Goal: Information Seeking & Learning: Learn about a topic

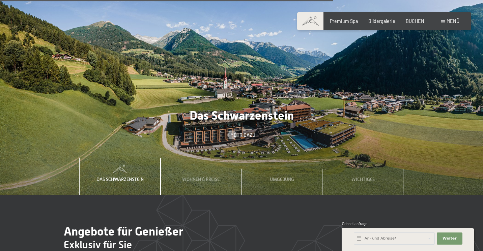
scroll to position [1945, 0]
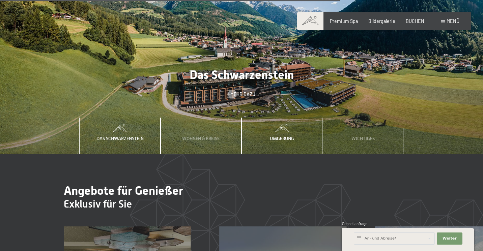
click at [284, 136] on span "Umgebung" at bounding box center [282, 138] width 24 height 5
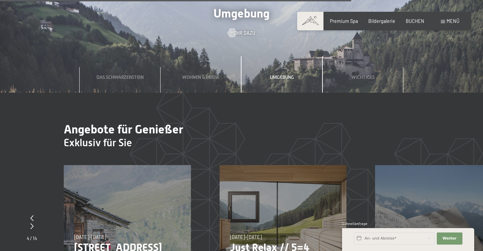
scroll to position [1862, 0]
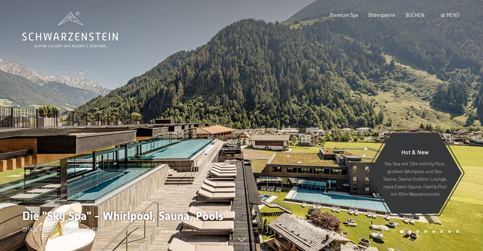
click at [443, 17] on span at bounding box center [443, 15] width 4 height 3
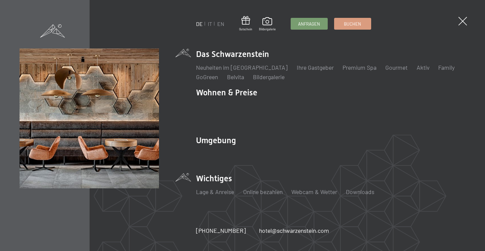
click at [240, 174] on li "Wichtiges Lage & Anreise Online bezahlen Webcam & Wetter Downloads" at bounding box center [331, 187] width 270 height 29
click at [211, 174] on li "Wichtiges Lage & Anreise Online bezahlen Webcam & Wetter Downloads" at bounding box center [331, 187] width 270 height 29
click at [217, 188] on link "Lage & Anreise" at bounding box center [215, 191] width 38 height 7
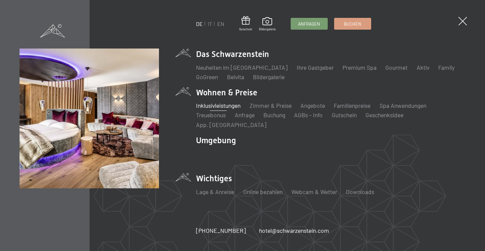
click at [223, 109] on link "Inklusivleistungen" at bounding box center [218, 105] width 45 height 7
click at [272, 109] on link "Zimmer & Preise" at bounding box center [271, 105] width 42 height 7
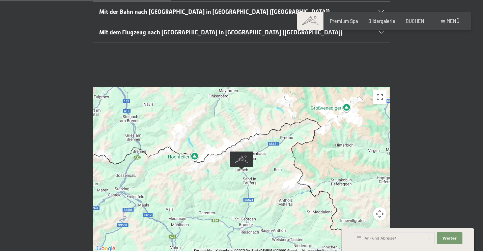
scroll to position [235, 0]
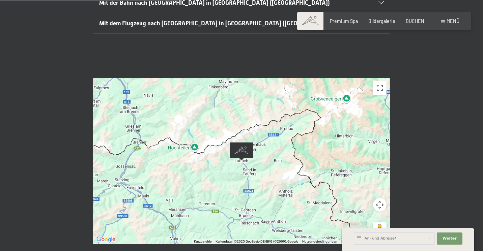
click at [277, 153] on div "Um von einem Element zum anderen zu gelangen, drückst du die Pfeiltasten entspr…" at bounding box center [241, 161] width 297 height 166
click at [379, 81] on button "Vollbildansicht ein/aus" at bounding box center [379, 87] width 13 height 13
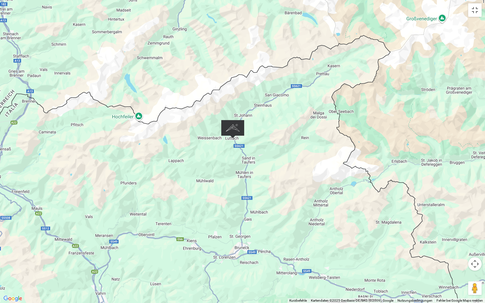
drag, startPoint x: 241, startPoint y: 194, endPoint x: 334, endPoint y: 178, distance: 94.7
click at [334, 178] on div "Um von einem Element zum anderen zu gelangen, drückst du die Pfeiltasten entspr…" at bounding box center [242, 151] width 485 height 303
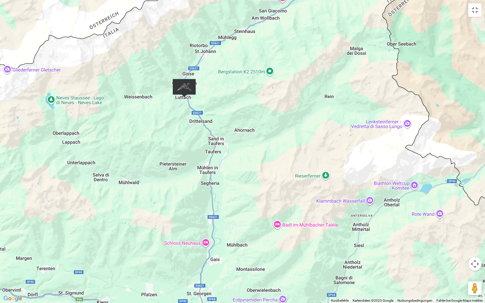
drag, startPoint x: 234, startPoint y: 176, endPoint x: 248, endPoint y: 169, distance: 14.9
click at [248, 169] on div "Um von einem Element zum anderen zu gelangen, drückst du die Pfeiltasten entspr…" at bounding box center [242, 151] width 485 height 303
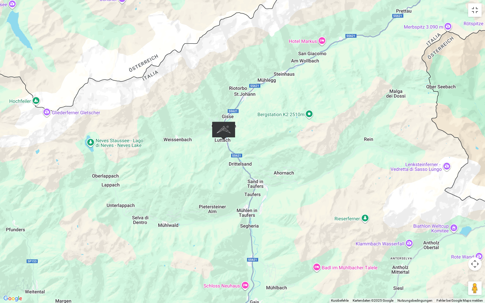
drag, startPoint x: 392, startPoint y: 175, endPoint x: 429, endPoint y: 208, distance: 50.1
click at [431, 217] on div "Um von einem Element zum anderen zu gelangen, drückst du die Pfeiltasten entspr…" at bounding box center [242, 151] width 485 height 303
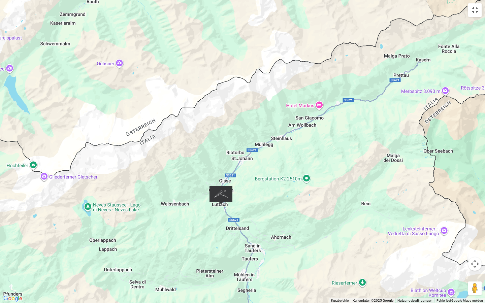
drag, startPoint x: 372, startPoint y: 124, endPoint x: 367, endPoint y: 192, distance: 68.2
click at [367, 192] on div "Um von einem Element zum anderen zu gelangen, drückst du die Pfeiltasten entspr…" at bounding box center [242, 151] width 485 height 303
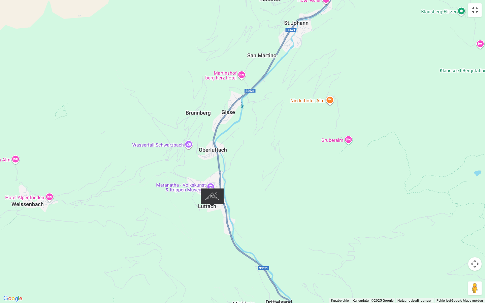
drag, startPoint x: 197, startPoint y: 202, endPoint x: 339, endPoint y: 199, distance: 142.0
click at [339, 199] on div "Um von einem Element zum anderen zu gelangen, drückst du die Pfeiltasten entspr…" at bounding box center [242, 151] width 485 height 303
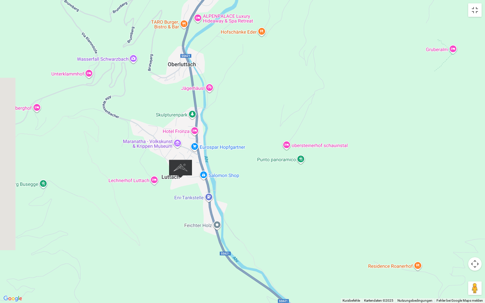
drag, startPoint x: 260, startPoint y: 217, endPoint x: 326, endPoint y: 186, distance: 72.5
click at [326, 186] on div "Um von einem Element zum anderen zu gelangen, drückst du die Pfeiltasten entspr…" at bounding box center [242, 151] width 485 height 303
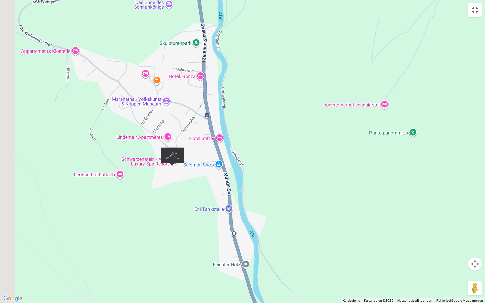
drag, startPoint x: 261, startPoint y: 206, endPoint x: 391, endPoint y: 202, distance: 129.9
click at [391, 202] on div "Um von einem Element zum anderen zu gelangen, drückst du die Pfeiltasten entspr…" at bounding box center [242, 151] width 485 height 303
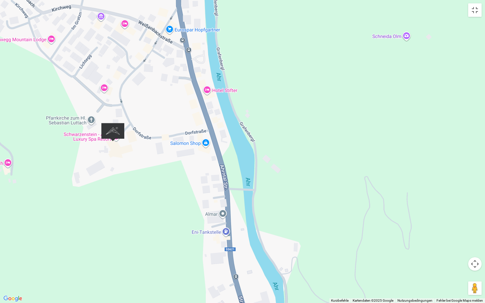
drag, startPoint x: 285, startPoint y: 193, endPoint x: 443, endPoint y: 205, distance: 158.0
click at [443, 205] on div "Um von einem Element zum anderen zu gelangen, drückst du die Pfeiltasten entspr…" at bounding box center [242, 151] width 485 height 303
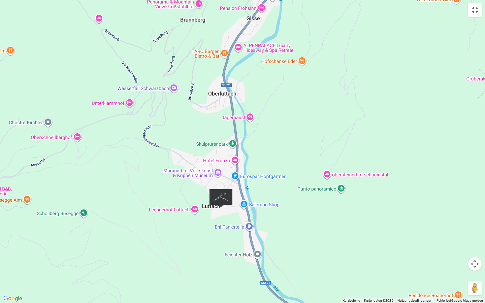
drag, startPoint x: 441, startPoint y: 199, endPoint x: 295, endPoint y: 220, distance: 146.8
click at [295, 220] on div "Um von einem Element zum anderen zu gelangen, drückst du die Pfeiltasten entspr…" at bounding box center [242, 151] width 485 height 303
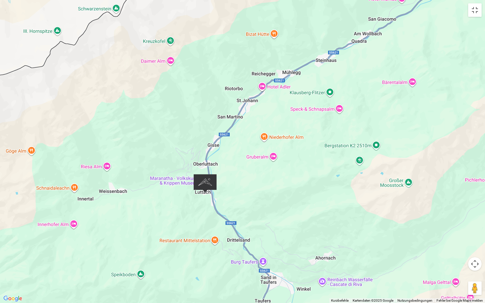
drag, startPoint x: 376, startPoint y: 232, endPoint x: 289, endPoint y: 201, distance: 92.3
click at [289, 201] on div "Um von einem Element zum anderen zu gelangen, drückst du die Pfeiltasten entspr…" at bounding box center [242, 151] width 485 height 303
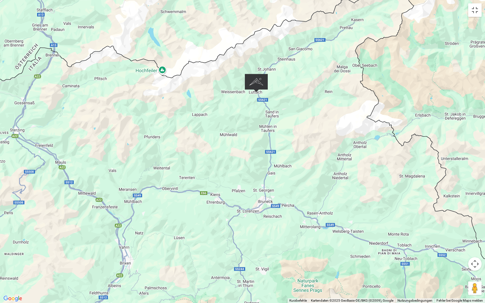
drag, startPoint x: 368, startPoint y: 235, endPoint x: 325, endPoint y: 128, distance: 115.1
click at [325, 128] on div "Um von einem Element zum anderen zu gelangen, drückst du die Pfeiltasten entspr…" at bounding box center [242, 151] width 485 height 303
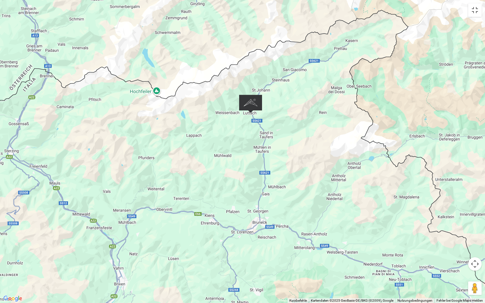
drag, startPoint x: 305, startPoint y: 180, endPoint x: 299, endPoint y: 202, distance: 22.7
click at [299, 202] on div "Um von einem Element zum anderen zu gelangen, drückst du die Pfeiltasten entspr…" at bounding box center [242, 151] width 485 height 303
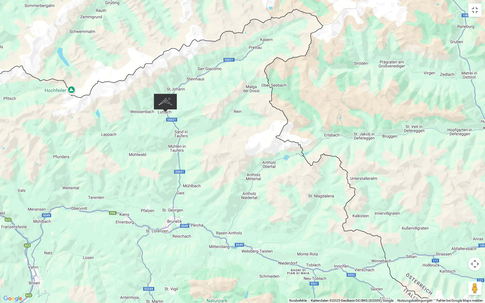
drag, startPoint x: 369, startPoint y: 200, endPoint x: 283, endPoint y: 199, distance: 86.3
click at [283, 199] on div "Um von einem Element zum anderen zu gelangen, drückst du die Pfeiltasten entspr…" at bounding box center [242, 151] width 485 height 303
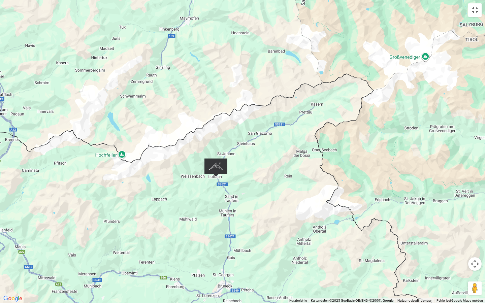
drag, startPoint x: 237, startPoint y: 143, endPoint x: 288, endPoint y: 208, distance: 82.9
click at [288, 208] on div "Um von einem Element zum anderen zu gelangen, drückst du die Pfeiltasten entspr…" at bounding box center [242, 151] width 485 height 303
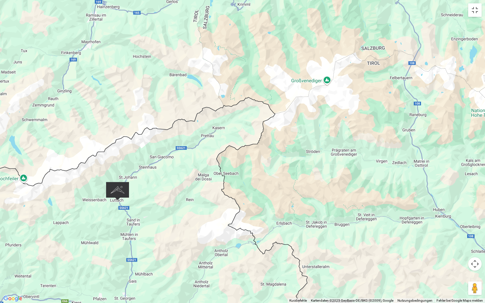
drag, startPoint x: 422, startPoint y: 128, endPoint x: 323, endPoint y: 152, distance: 102.0
click at [323, 152] on div "Um von einem Element zum anderen zu gelangen, drückst du die Pfeiltasten entspr…" at bounding box center [242, 151] width 485 height 303
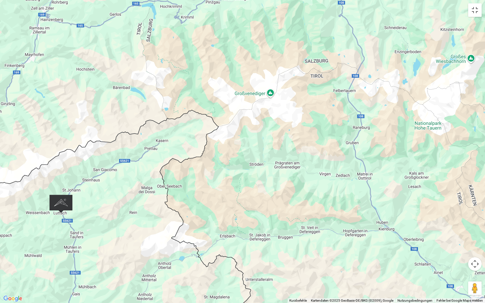
drag, startPoint x: 353, startPoint y: 166, endPoint x: 296, endPoint y: 179, distance: 58.7
click at [296, 179] on div "Um von einem Element zum anderen zu gelangen, drückst du die Pfeiltasten entspr…" at bounding box center [242, 151] width 485 height 303
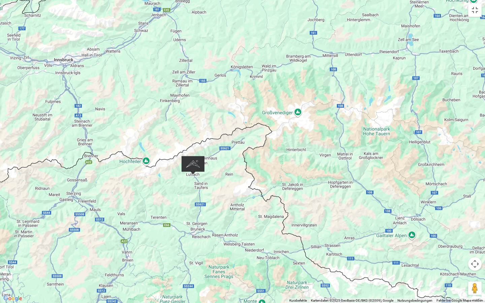
drag, startPoint x: 303, startPoint y: 198, endPoint x: 307, endPoint y: 184, distance: 14.4
click at [307, 184] on div "Um von einem Element zum anderen zu gelangen, drückst du die Pfeiltasten entspr…" at bounding box center [242, 151] width 485 height 303
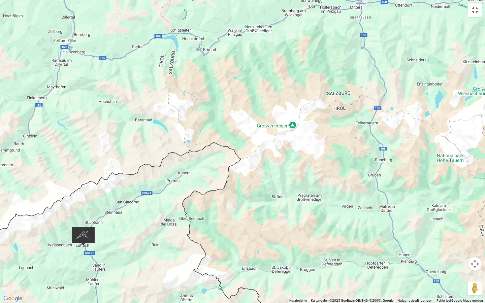
drag, startPoint x: 289, startPoint y: 116, endPoint x: 292, endPoint y: 185, distance: 69.2
click at [292, 185] on div "Um von einem Element zum anderen zu gelangen, drückst du die Pfeiltasten entspr…" at bounding box center [242, 151] width 485 height 303
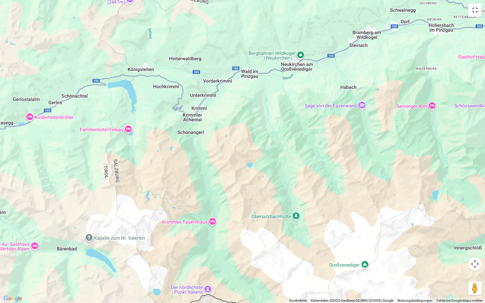
drag, startPoint x: 193, startPoint y: 68, endPoint x: 239, endPoint y: 161, distance: 103.6
click at [239, 161] on div "Um von einem Element zum anderen zu gelangen, drückst du die Pfeiltasten entspr…" at bounding box center [242, 151] width 485 height 303
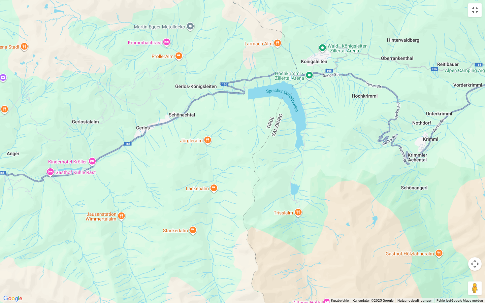
drag, startPoint x: 199, startPoint y: 149, endPoint x: 476, endPoint y: 227, distance: 287.8
click at [476, 227] on div "Um von einem Element zum anderen zu gelangen, drückst du die Pfeiltasten entspr…" at bounding box center [242, 151] width 485 height 303
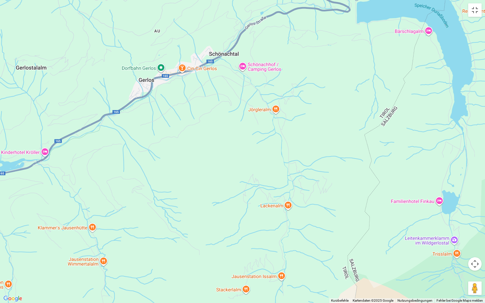
drag, startPoint x: 243, startPoint y: 163, endPoint x: 361, endPoint y: 167, distance: 118.0
click at [361, 167] on div "Um von einem Element zum anderen zu gelangen, drückst du die Pfeiltasten entspr…" at bounding box center [242, 151] width 485 height 303
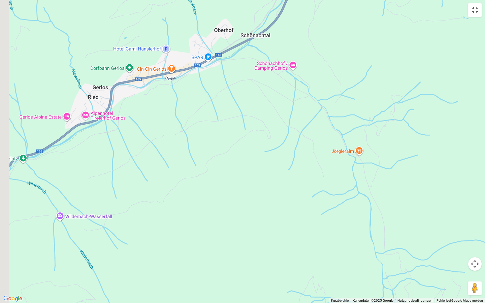
drag, startPoint x: 246, startPoint y: 128, endPoint x: 426, endPoint y: 222, distance: 203.0
click at [426, 222] on div "Um von einem Element zum anderen zu gelangen, drückst du die Pfeiltasten entspr…" at bounding box center [242, 151] width 485 height 303
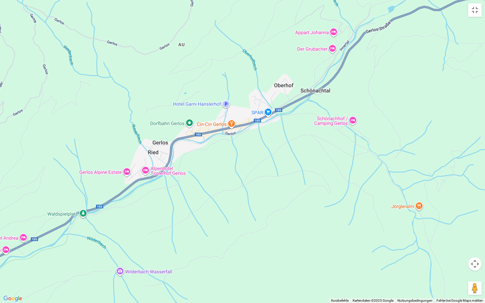
drag, startPoint x: 255, startPoint y: 154, endPoint x: 301, endPoint y: 209, distance: 71.5
click at [301, 209] on div "Um von einem Element zum anderen zu gelangen, drückst du die Pfeiltasten entspr…" at bounding box center [242, 151] width 485 height 303
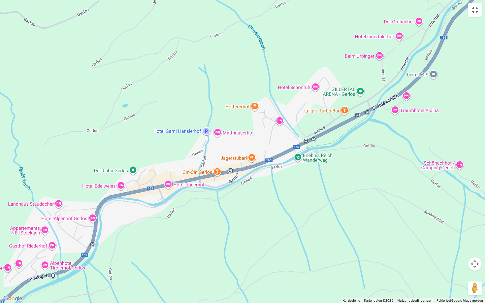
drag, startPoint x: 227, startPoint y: 122, endPoint x: 280, endPoint y: 250, distance: 138.9
click at [280, 250] on div "Um von einem Element zum anderen zu gelangen, drückst du die Pfeiltasten entspr…" at bounding box center [242, 151] width 485 height 303
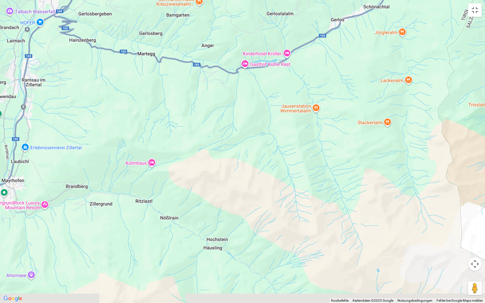
drag, startPoint x: 413, startPoint y: 246, endPoint x: 367, endPoint y: 18, distance: 232.5
click at [367, 18] on div "Um von einem Element zum anderen zu gelangen, drückst du die Pfeiltasten entspr…" at bounding box center [242, 151] width 485 height 303
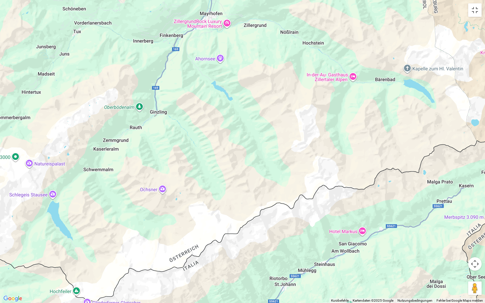
drag, startPoint x: 304, startPoint y: 182, endPoint x: 345, endPoint y: 34, distance: 153.1
click at [345, 34] on div "Um von einem Element zum anderen zu gelangen, drückst du die Pfeiltasten entspr…" at bounding box center [242, 151] width 485 height 303
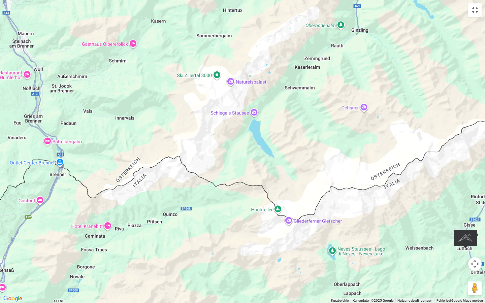
drag, startPoint x: 229, startPoint y: 186, endPoint x: 427, endPoint y: 106, distance: 213.2
click at [427, 106] on div "Um von einem Element zum anderen zu gelangen, drückst du die Pfeiltasten entspr…" at bounding box center [242, 151] width 485 height 303
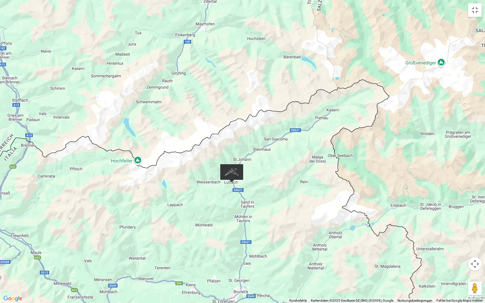
drag, startPoint x: 434, startPoint y: 210, endPoint x: 216, endPoint y: 216, distance: 218.2
click at [216, 216] on div "Um von einem Element zum anderen zu gelangen, drückst du die Pfeiltasten entspr…" at bounding box center [242, 151] width 485 height 303
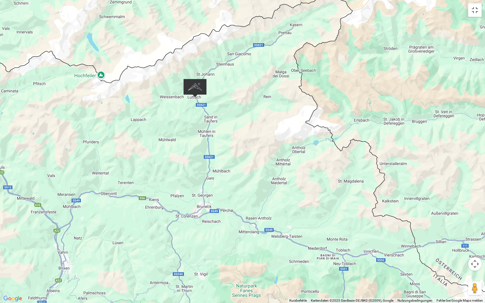
drag, startPoint x: 304, startPoint y: 201, endPoint x: 268, endPoint y: 116, distance: 93.2
click at [268, 116] on div "Um von einem Element zum anderen zu gelangen, drückst du die Pfeiltasten entspr…" at bounding box center [242, 151] width 485 height 303
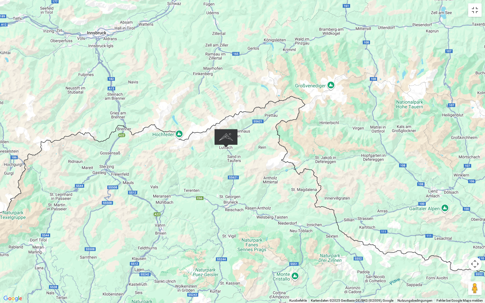
drag, startPoint x: 250, startPoint y: 117, endPoint x: 254, endPoint y: 158, distance: 41.7
click at [254, 158] on div "Um von einem Element zum anderen zu gelangen, drückst du die Pfeiltasten entspr…" at bounding box center [242, 151] width 485 height 303
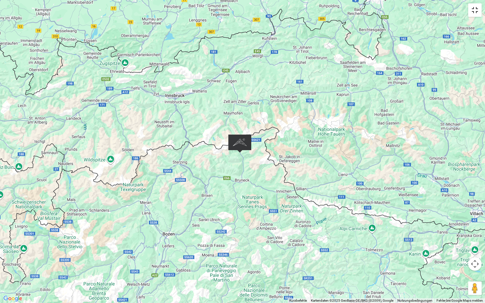
click at [477, 11] on button "Vollbildansicht ein/aus" at bounding box center [475, 9] width 13 height 13
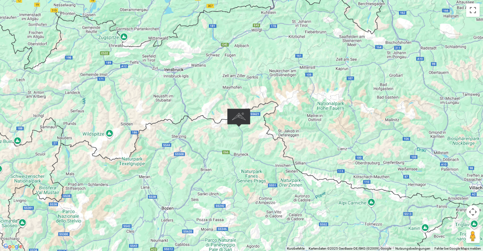
scroll to position [0, 0]
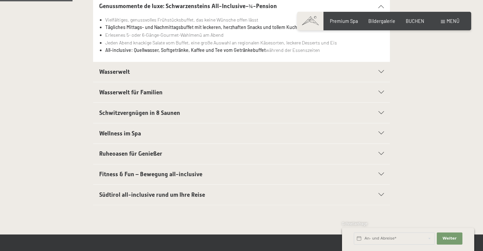
scroll to position [211, 0]
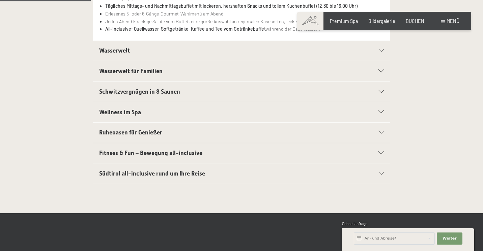
click at [383, 149] on div "Fitness & Fun – Bewegung all-inclusive" at bounding box center [241, 153] width 285 height 20
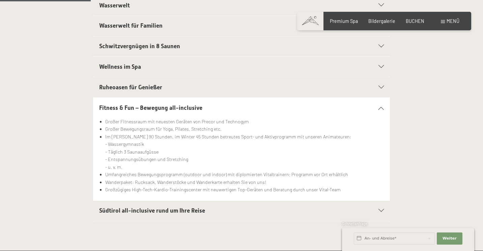
click at [380, 108] on div "Fitness & Fun – Bewegung all-inclusive" at bounding box center [241, 108] width 285 height 20
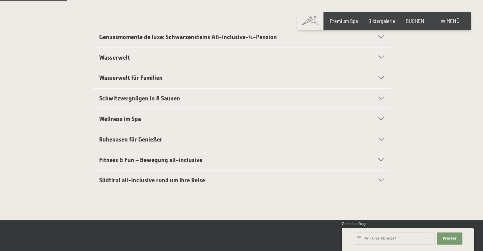
scroll to position [184, 0]
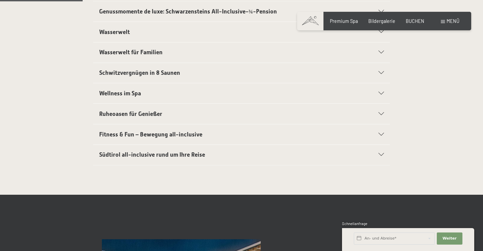
click at [380, 150] on div "Südtirol all-inclusive rund um Ihre Reise" at bounding box center [241, 155] width 285 height 20
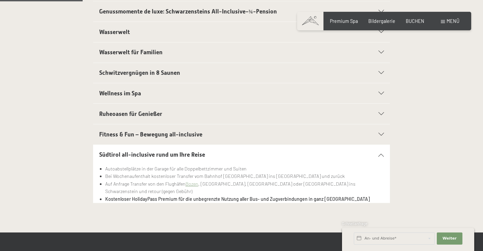
click at [381, 153] on icon at bounding box center [380, 154] width 5 height 3
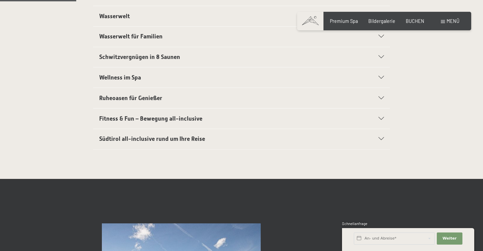
scroll to position [130, 0]
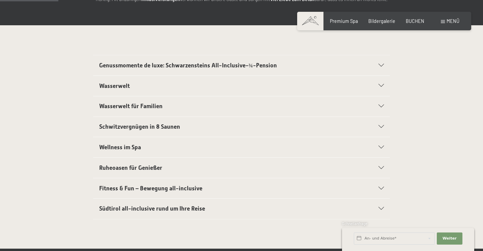
click at [382, 207] on icon at bounding box center [380, 208] width 5 height 3
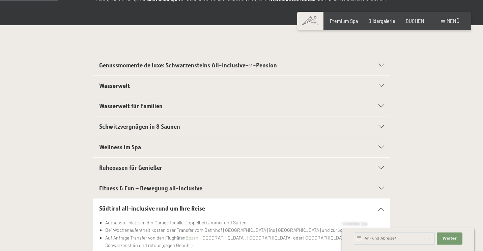
click at [381, 207] on icon at bounding box center [380, 208] width 5 height 3
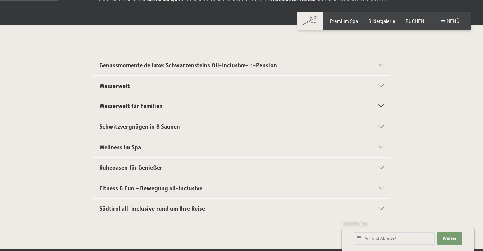
click at [383, 84] on icon at bounding box center [380, 85] width 5 height 3
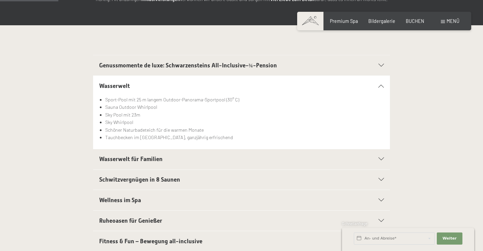
click at [383, 84] on icon at bounding box center [380, 85] width 5 height 3
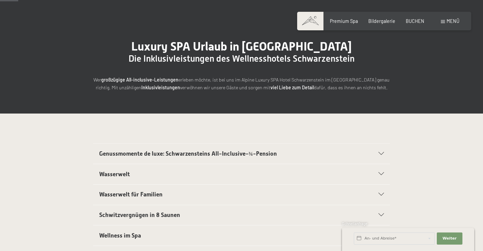
scroll to position [0, 0]
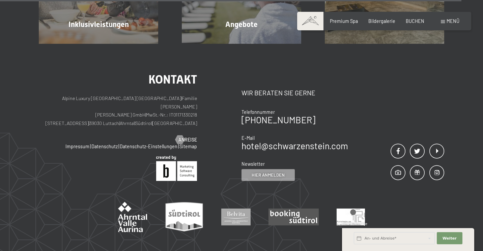
scroll to position [1763, 0]
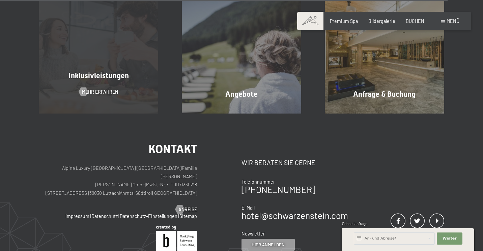
click at [121, 71] on span "Inklusivleistungen" at bounding box center [98, 75] width 60 height 8
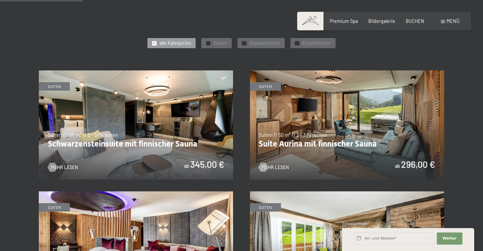
scroll to position [368, 0]
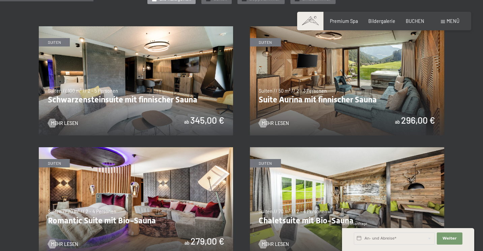
click at [199, 118] on img at bounding box center [136, 80] width 194 height 109
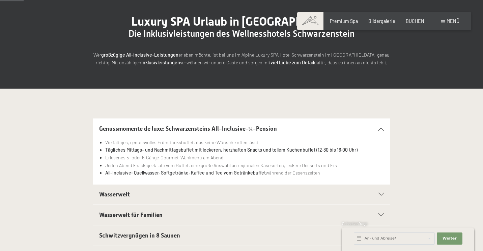
scroll to position [55, 0]
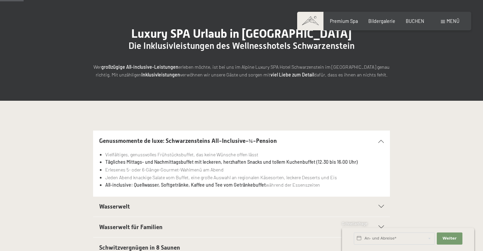
click at [379, 142] on div "Genussmomente de luxe: Schwarzensteins All-Inclusive-¾-Pension" at bounding box center [241, 141] width 285 height 20
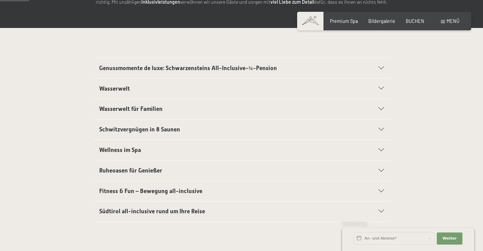
scroll to position [0, 0]
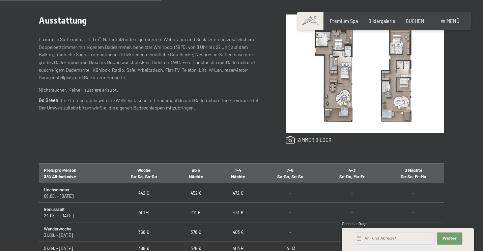
scroll to position [269, 0]
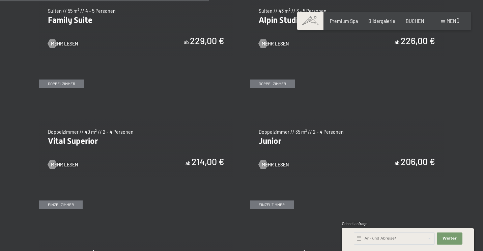
scroll to position [812, 0]
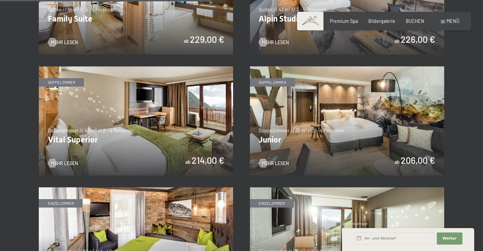
click at [409, 158] on img at bounding box center [347, 120] width 194 height 109
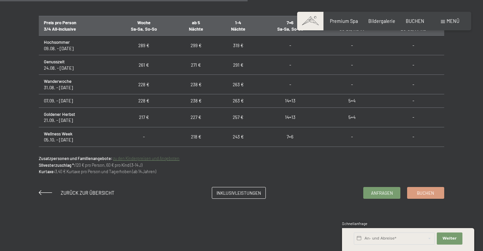
scroll to position [441, 0]
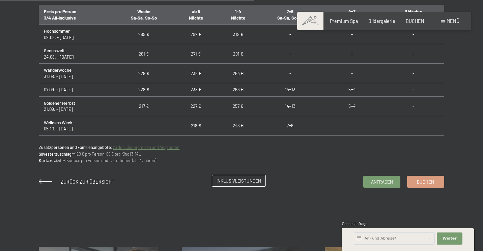
click at [242, 182] on span "Inklusivleistungen" at bounding box center [238, 181] width 45 height 6
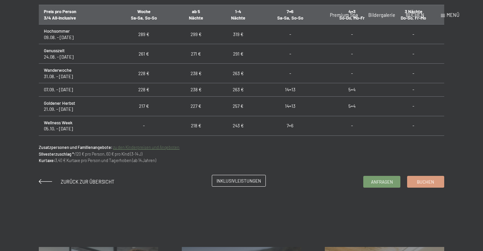
scroll to position [0, 0]
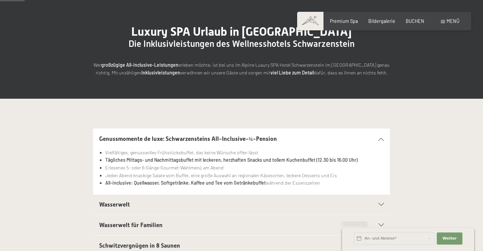
scroll to position [66, 0]
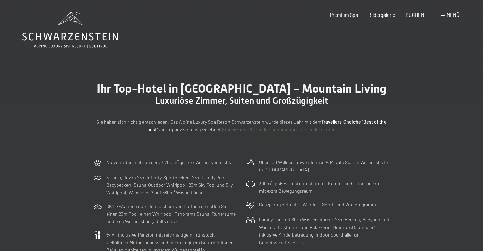
click at [398, 70] on div "Ihr Top-Hotel in [GEOGRAPHIC_DATA] - Mountain Living Luxuriöse Zimmer, Suiten u…" at bounding box center [241, 107] width 483 height 96
